Goal: Book appointment/travel/reservation

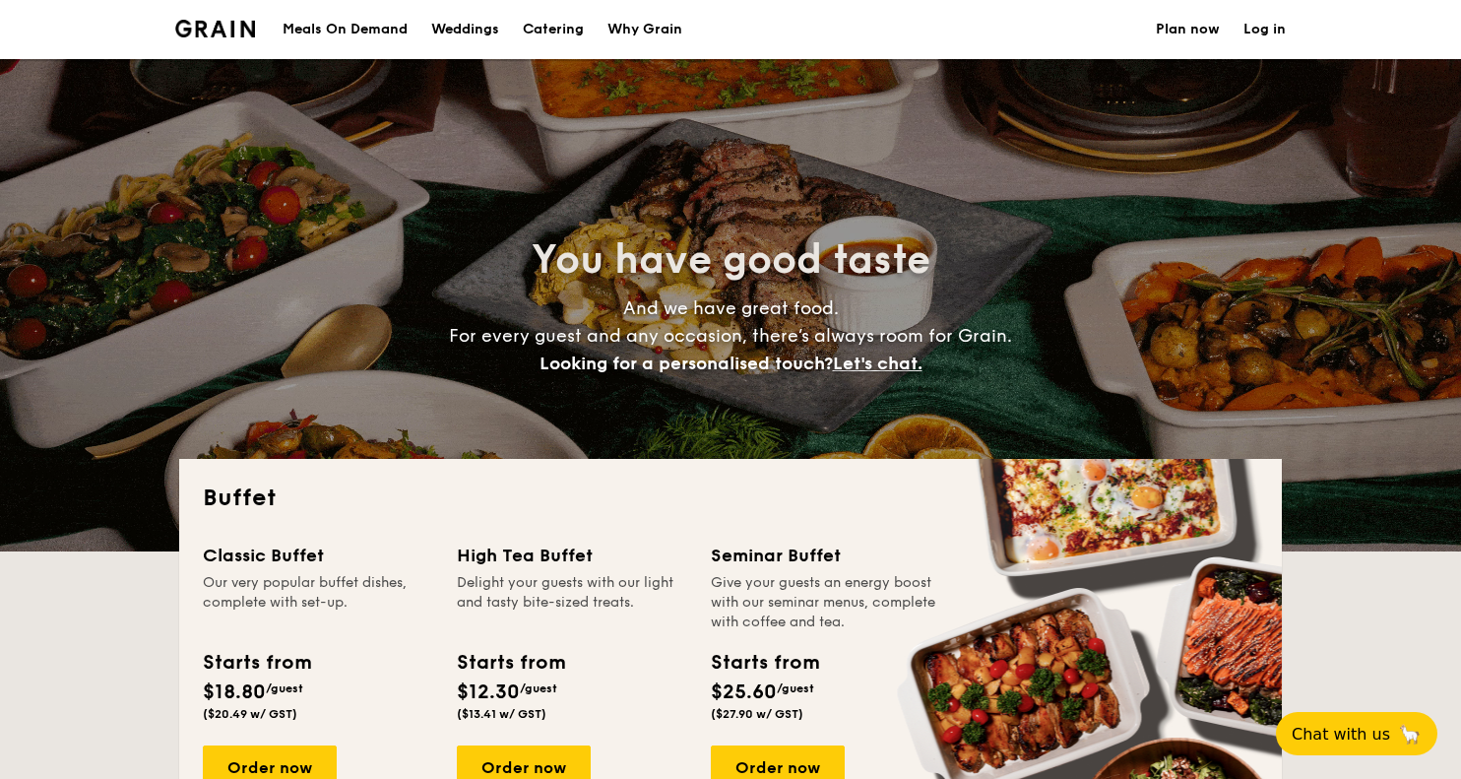
select select
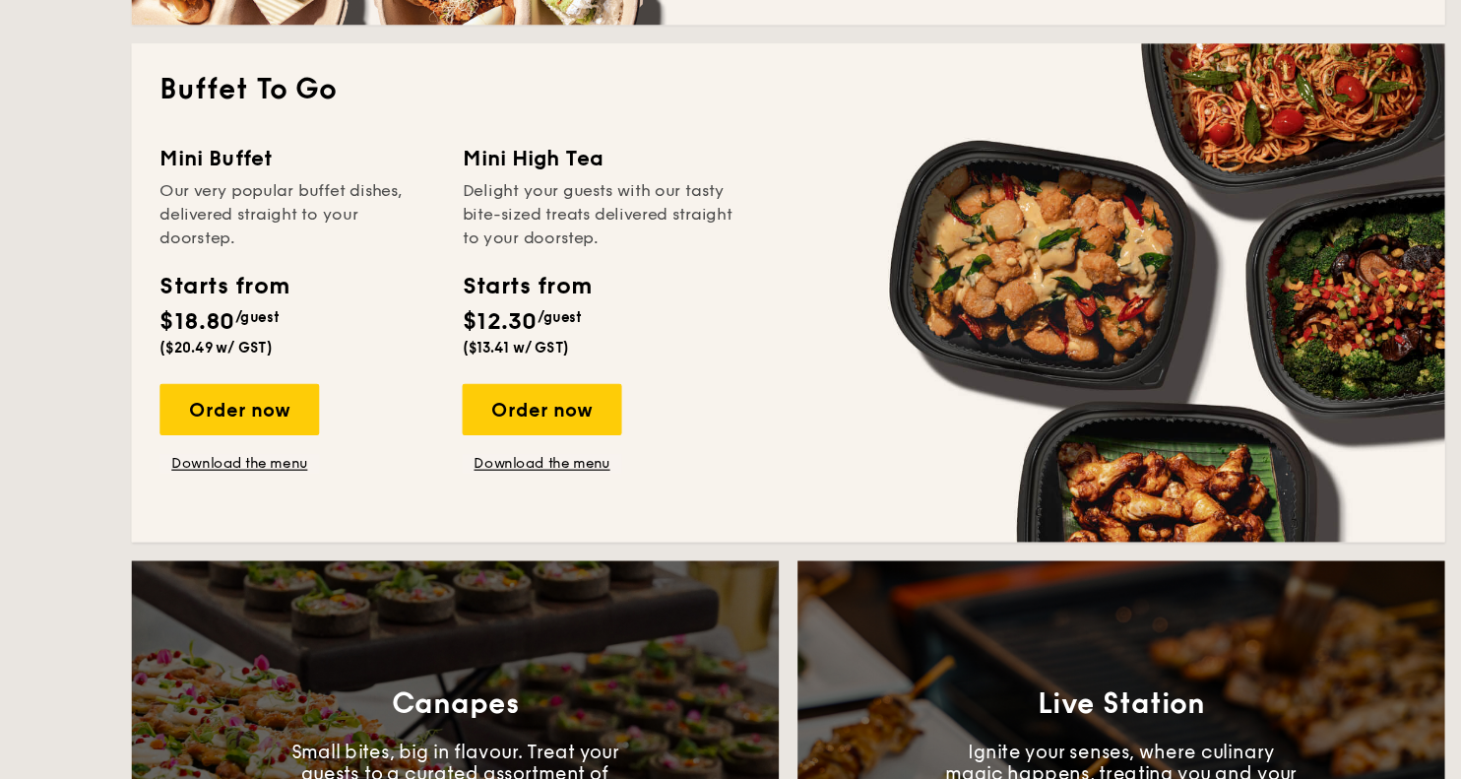
scroll to position [1290, 0]
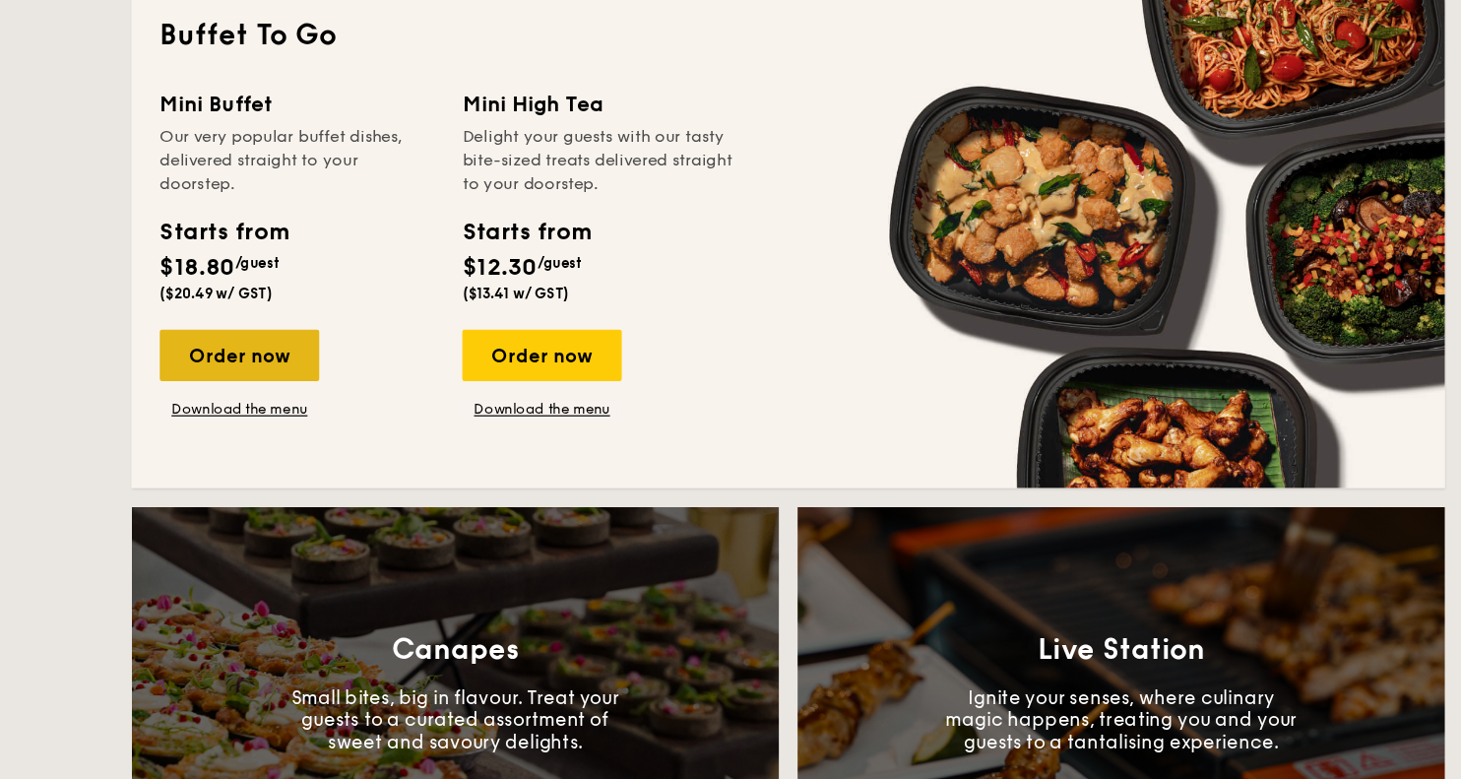
click at [250, 354] on div "Order now" at bounding box center [270, 344] width 134 height 43
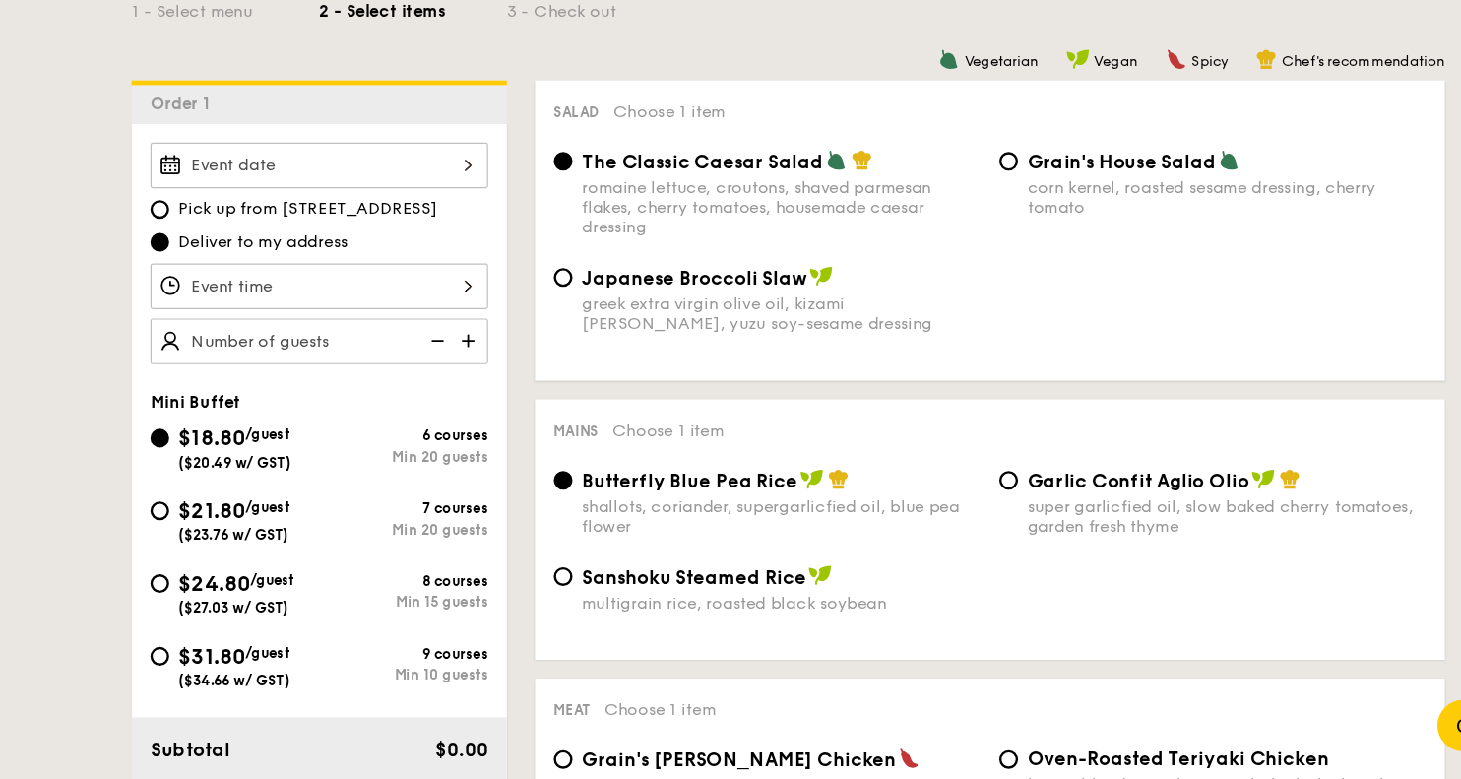
scroll to position [369, 0]
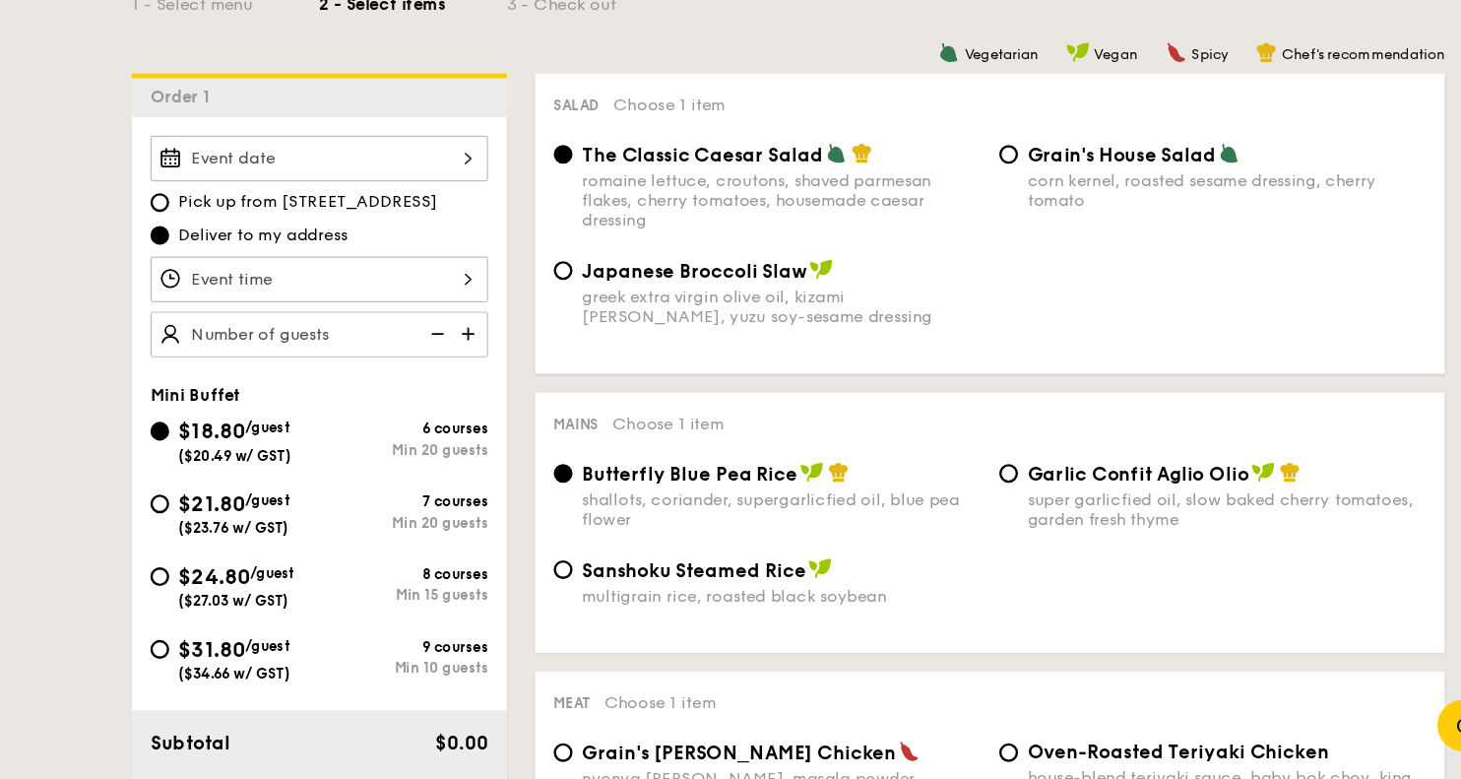
click at [435, 250] on div at bounding box center [336, 257] width 283 height 38
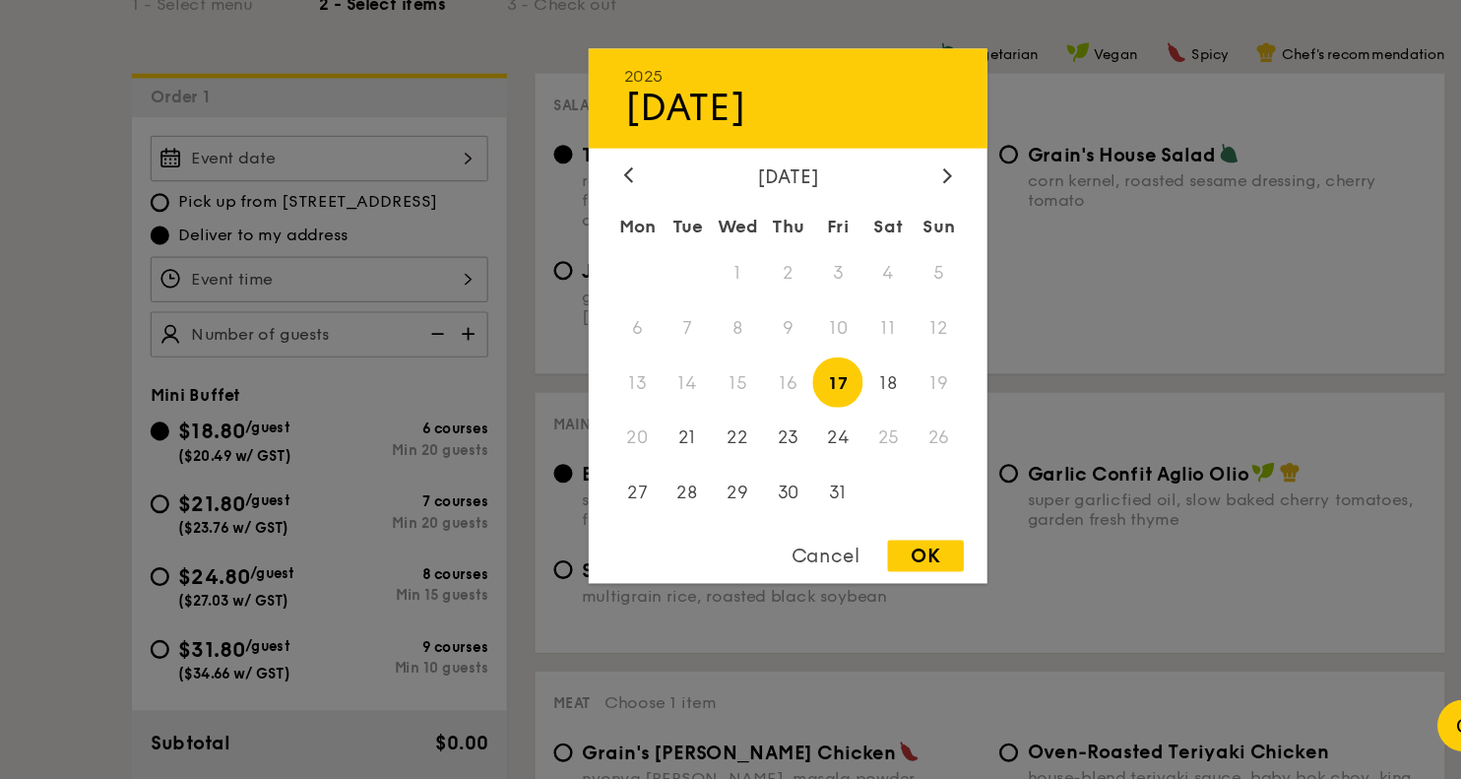
click at [772, 447] on span "17" at bounding box center [772, 445] width 42 height 42
click at [847, 594] on div "OK" at bounding box center [846, 591] width 64 height 27
type input "[DATE]"
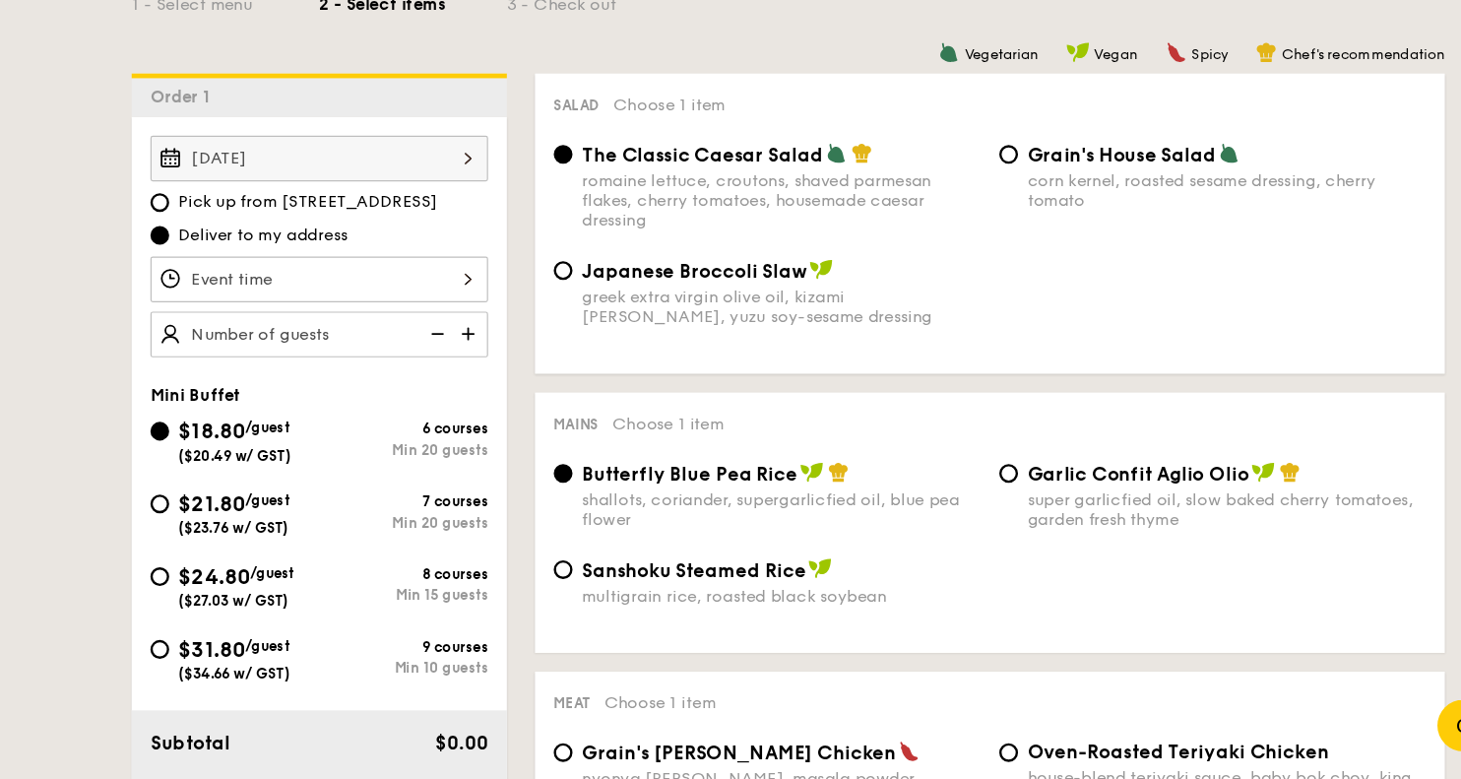
click at [311, 354] on div at bounding box center [336, 359] width 283 height 38
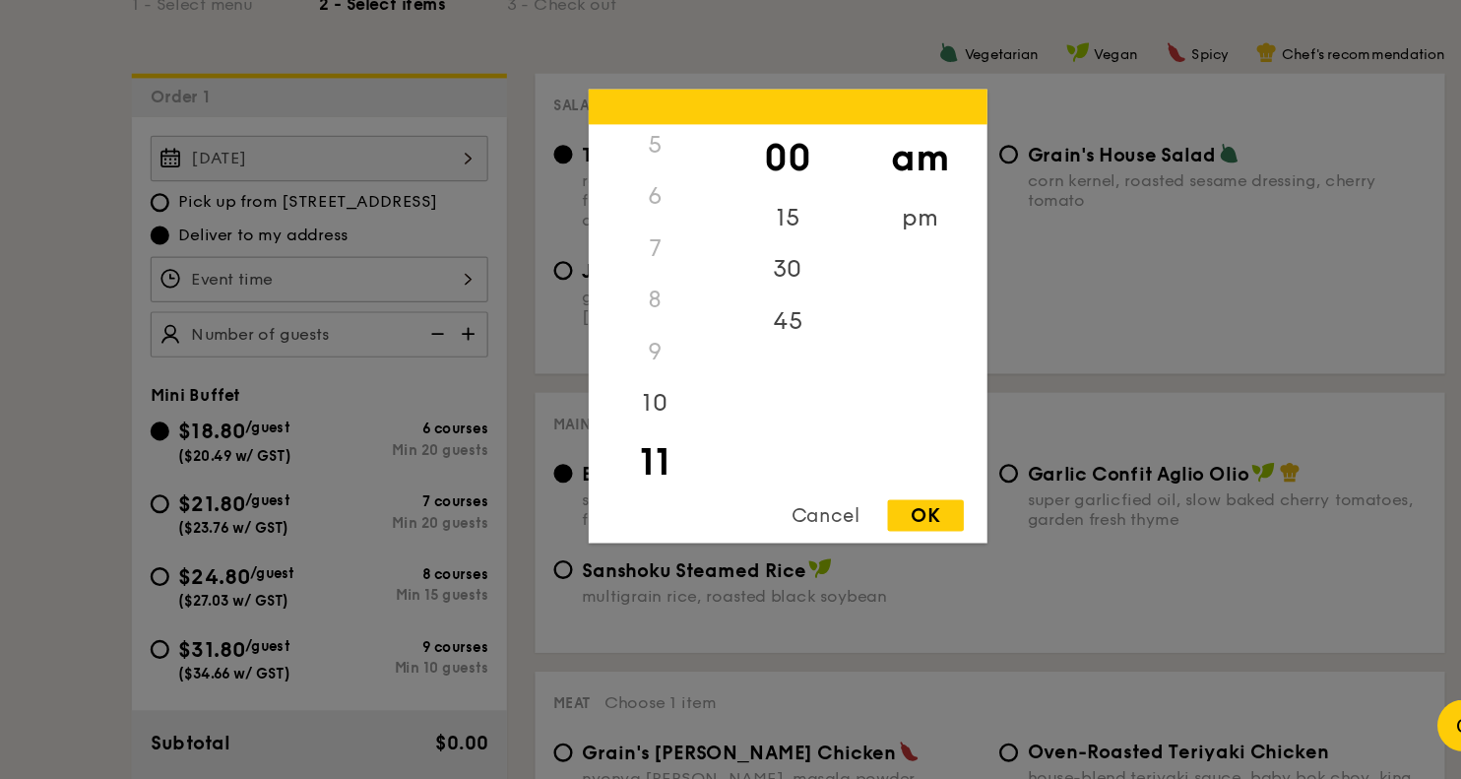
scroll to position [208, 0]
click at [619, 302] on div "6" at bounding box center [618, 302] width 111 height 43
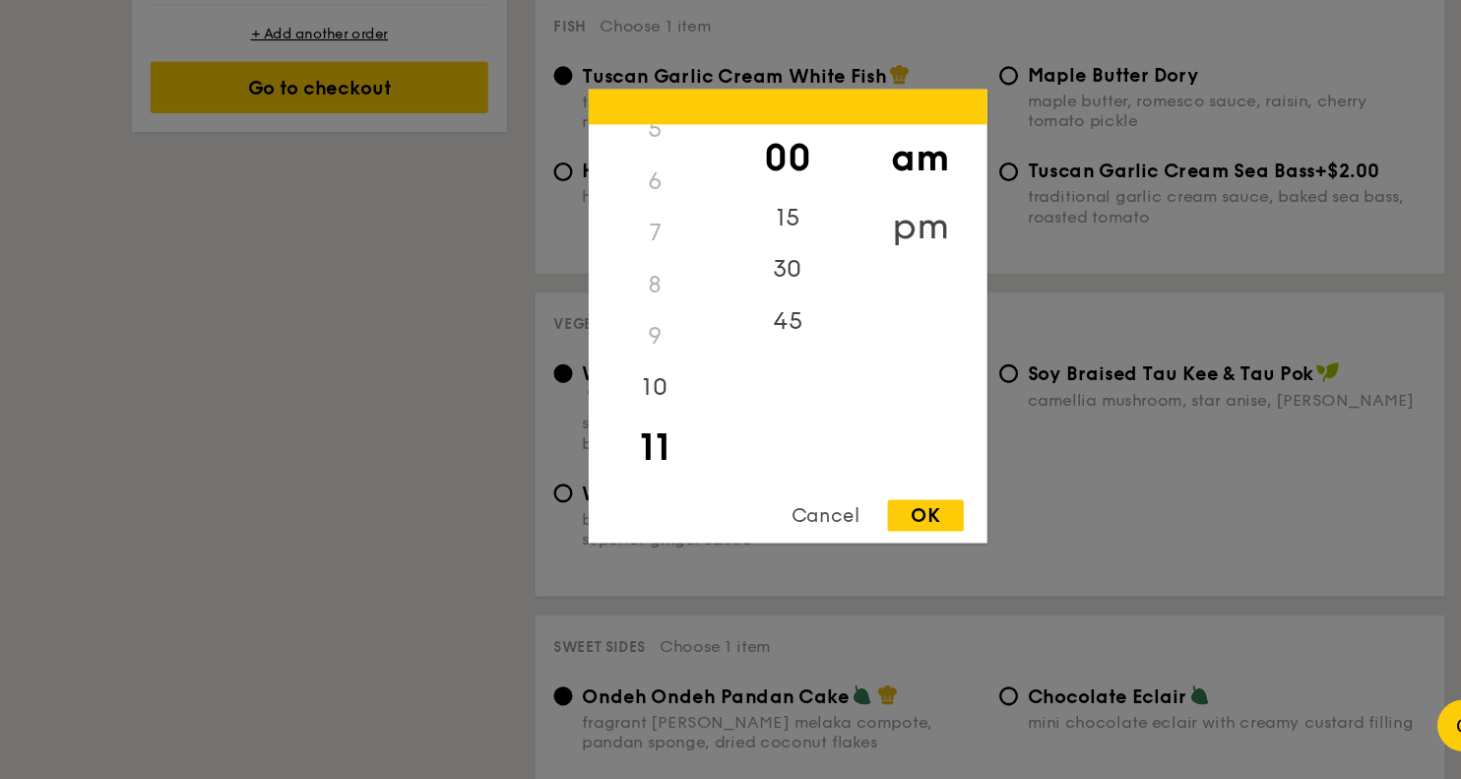
scroll to position [1291, 0]
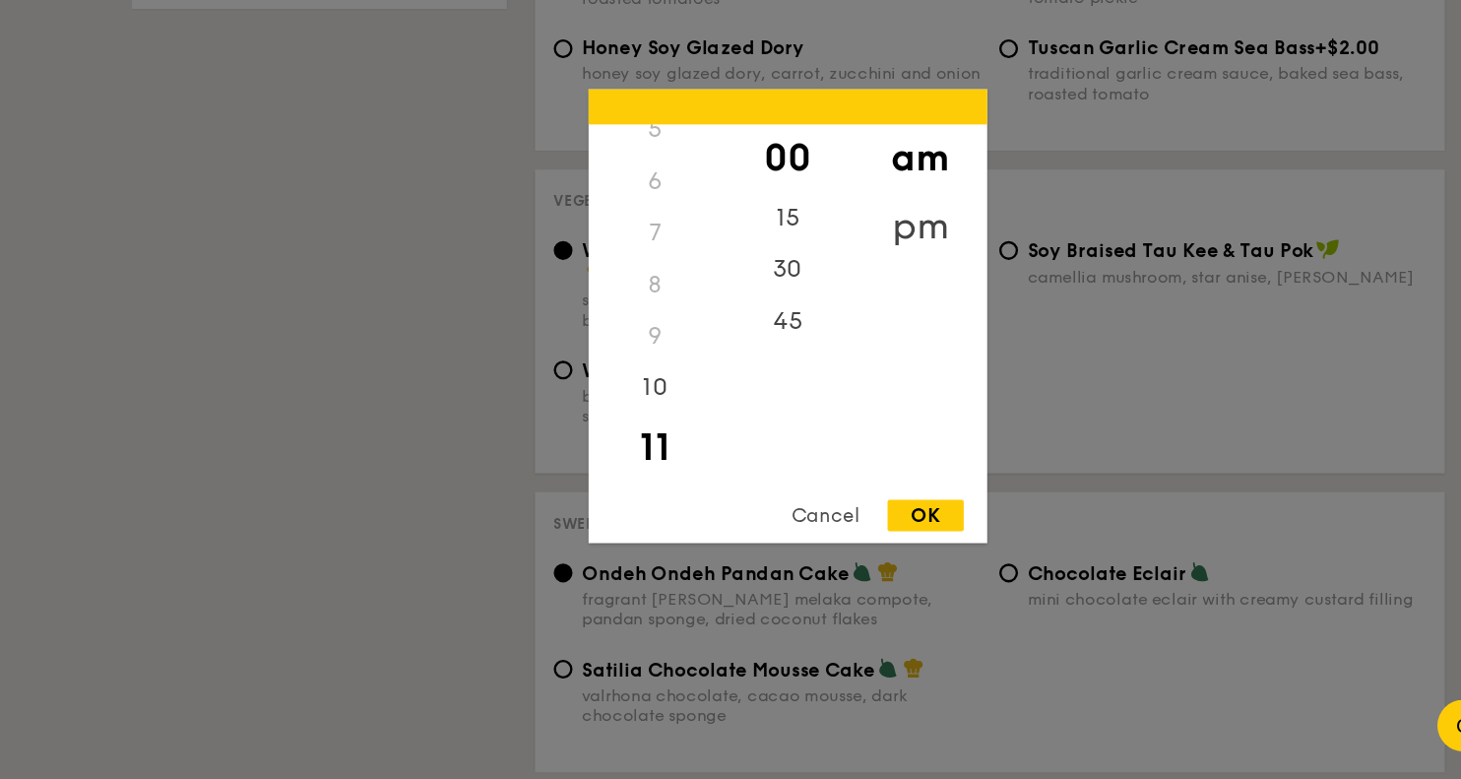
click at [845, 322] on div "pm" at bounding box center [841, 313] width 111 height 57
click at [624, 290] on div "6" at bounding box center [618, 283] width 111 height 57
click at [837, 558] on div "OK" at bounding box center [846, 556] width 64 height 27
type input "6:00PM"
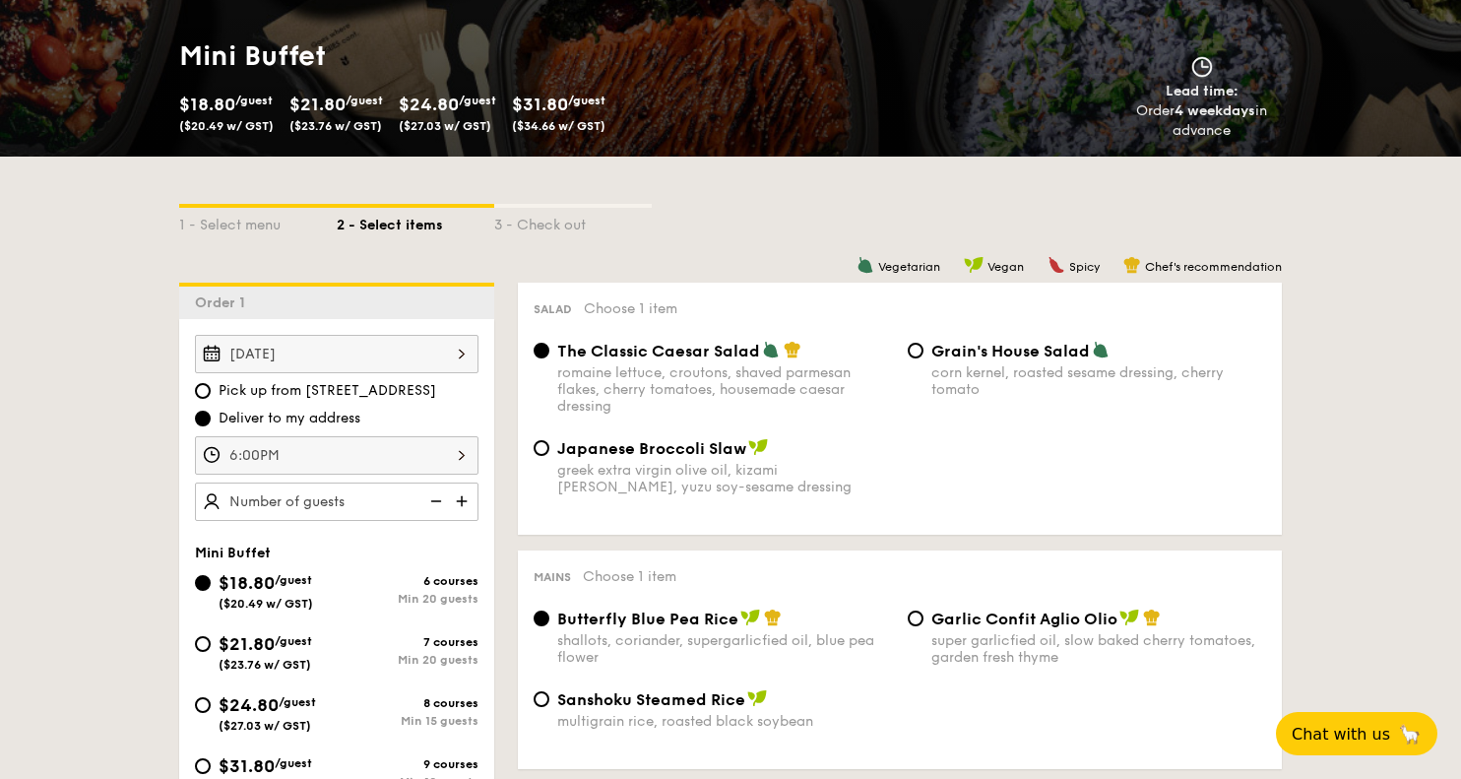
scroll to position [0, 0]
